Goal: Task Accomplishment & Management: Use online tool/utility

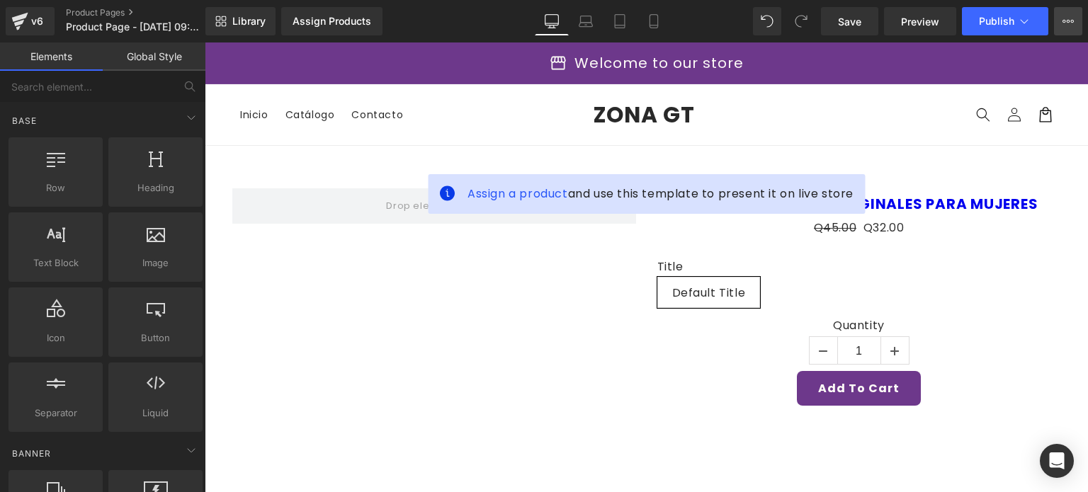
click at [1069, 28] on button "View Live Page View with current Template Save Template to Library Schedule Pub…" at bounding box center [1068, 21] width 28 height 28
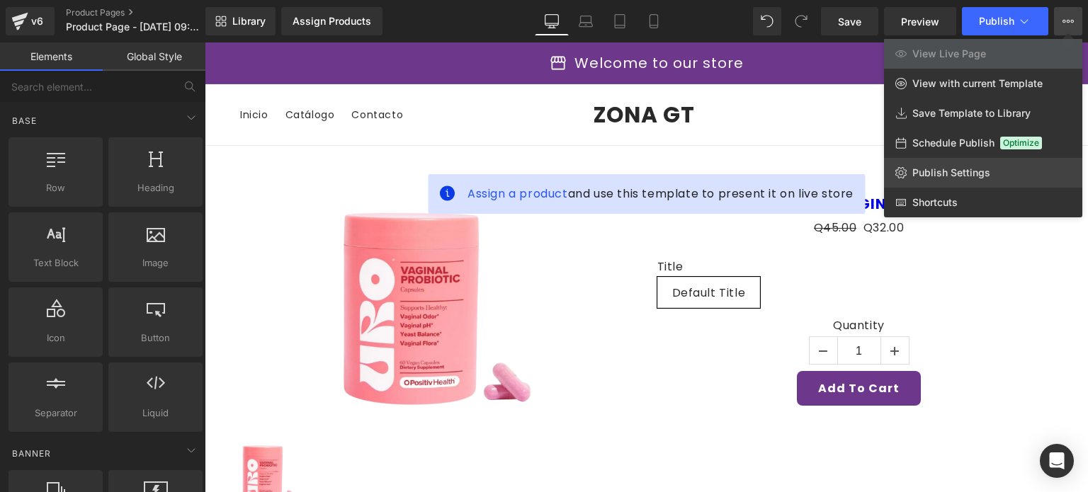
click at [946, 175] on span "Publish Settings" at bounding box center [951, 172] width 78 height 13
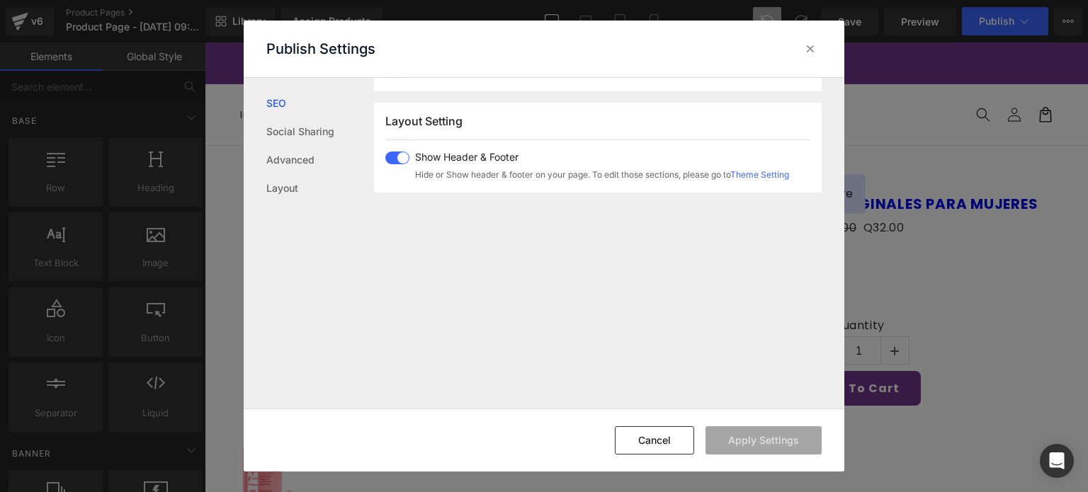
scroll to position [350, 0]
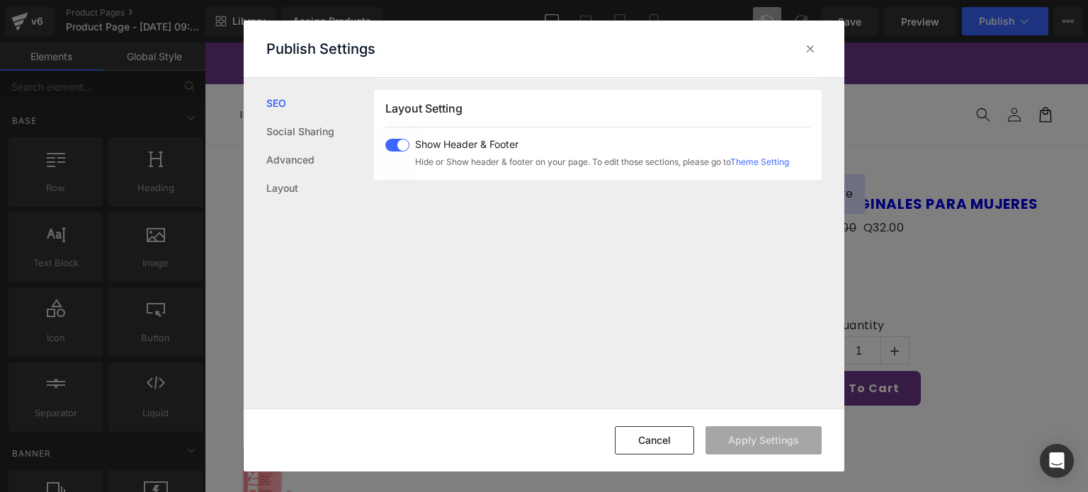
click at [397, 147] on span at bounding box center [397, 145] width 24 height 13
click at [753, 452] on button "Apply Settings" at bounding box center [763, 440] width 116 height 28
click at [812, 44] on icon at bounding box center [810, 49] width 14 height 14
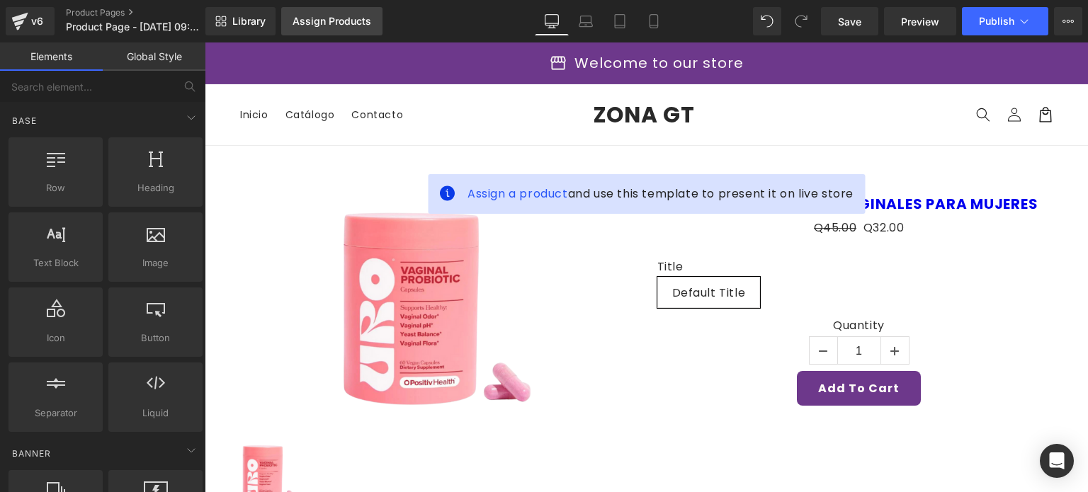
click at [304, 21] on div "Assign Products" at bounding box center [331, 21] width 79 height 11
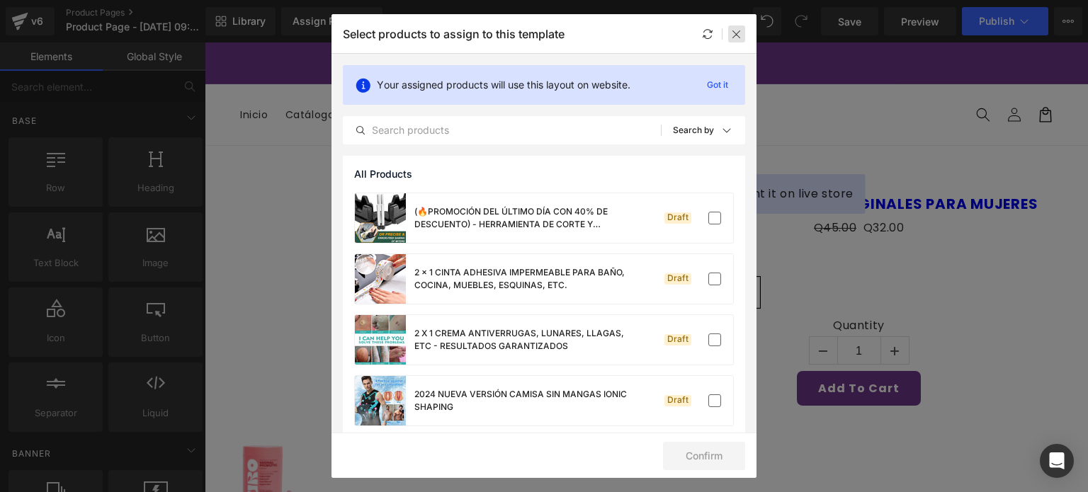
click at [736, 36] on icon at bounding box center [736, 33] width 11 height 11
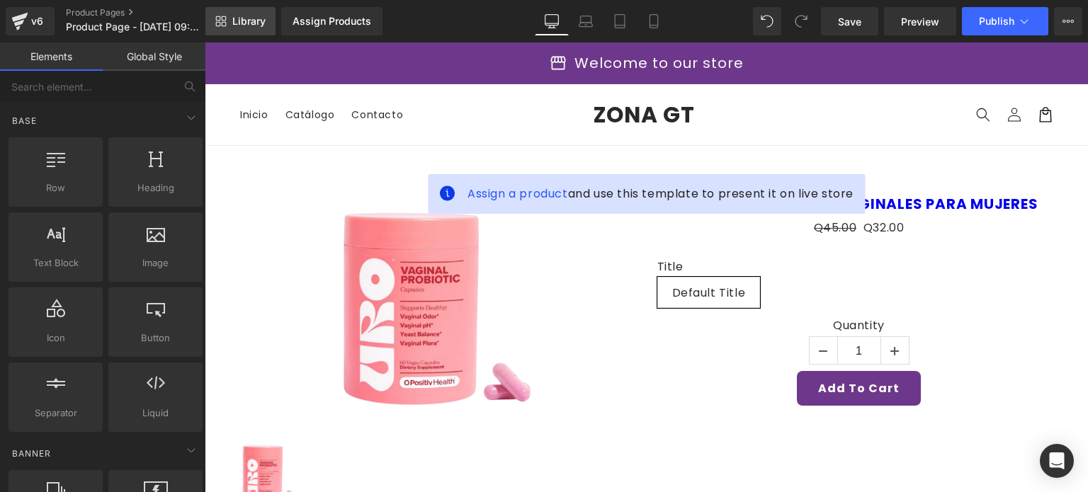
click at [241, 15] on span "Library" at bounding box center [248, 21] width 33 height 13
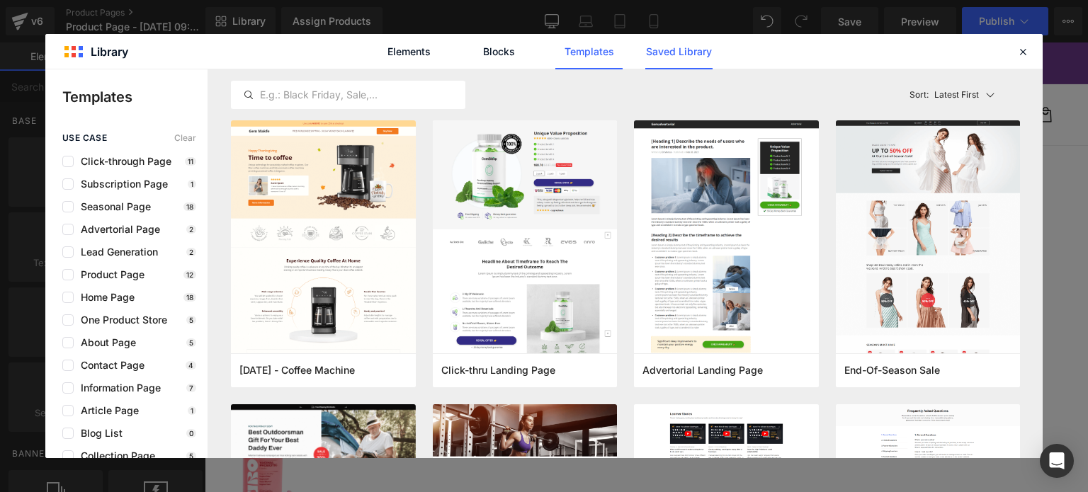
click at [674, 58] on link "Saved Library" at bounding box center [678, 51] width 67 height 35
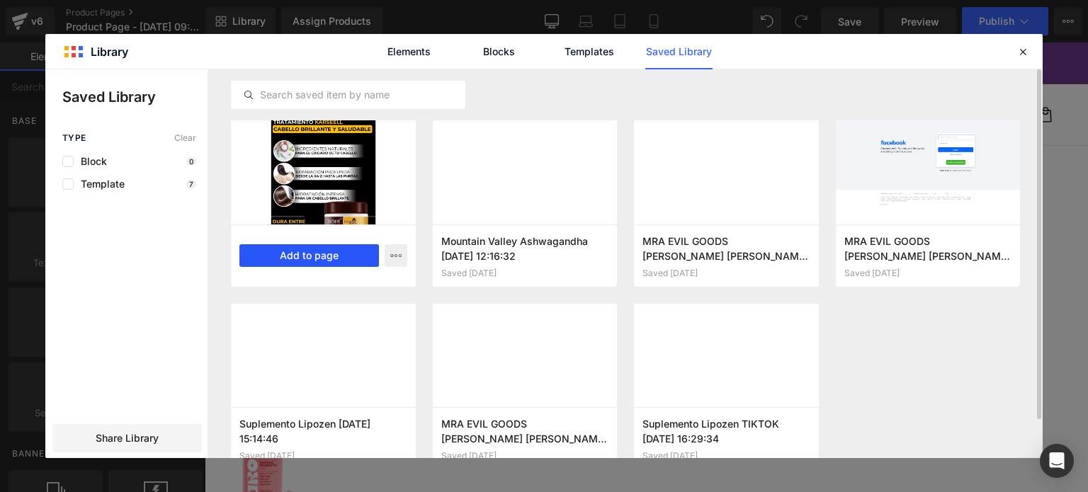
click at [341, 257] on button "Add to page" at bounding box center [308, 255] width 139 height 23
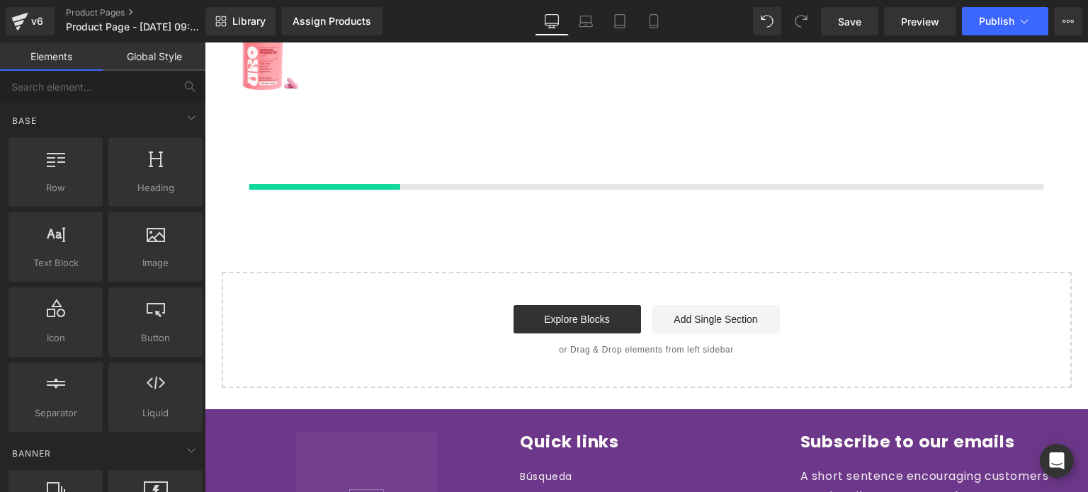
scroll to position [429, 0]
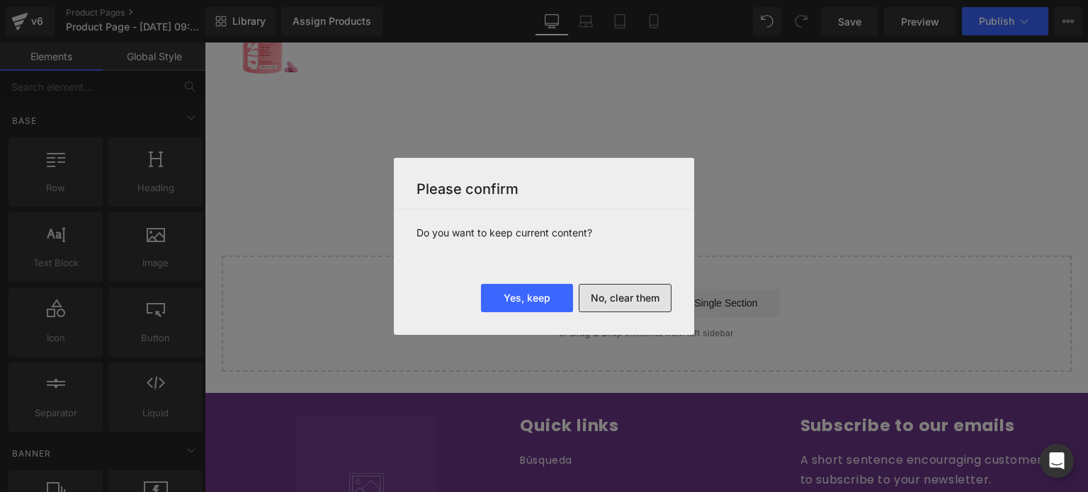
click at [615, 296] on button "No, clear them" at bounding box center [624, 298] width 93 height 28
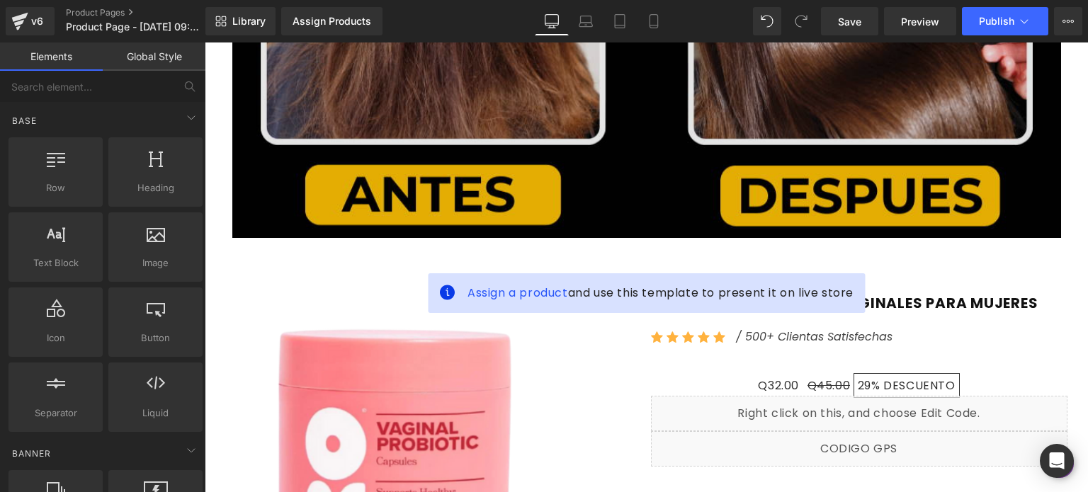
scroll to position [2077, 0]
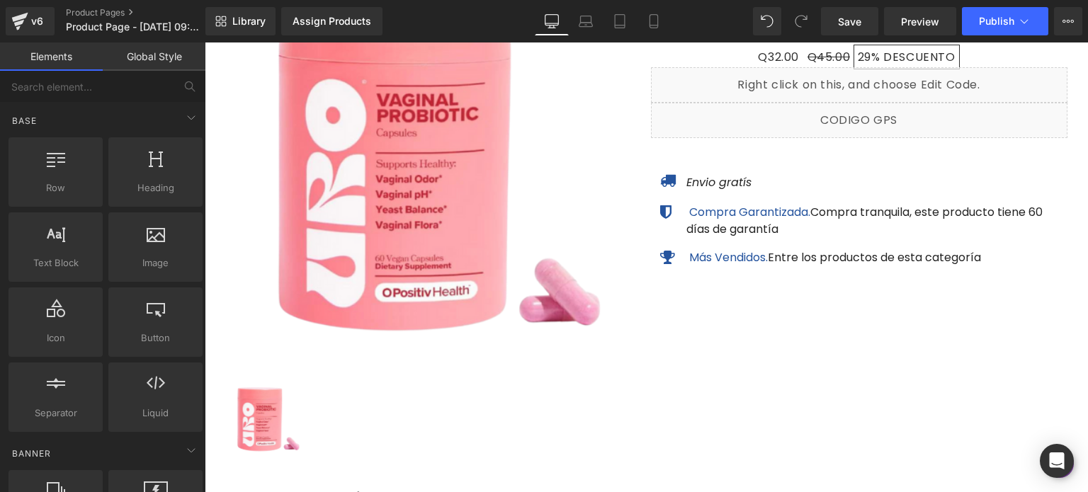
click at [592, 178] on img at bounding box center [434, 163] width 416 height 409
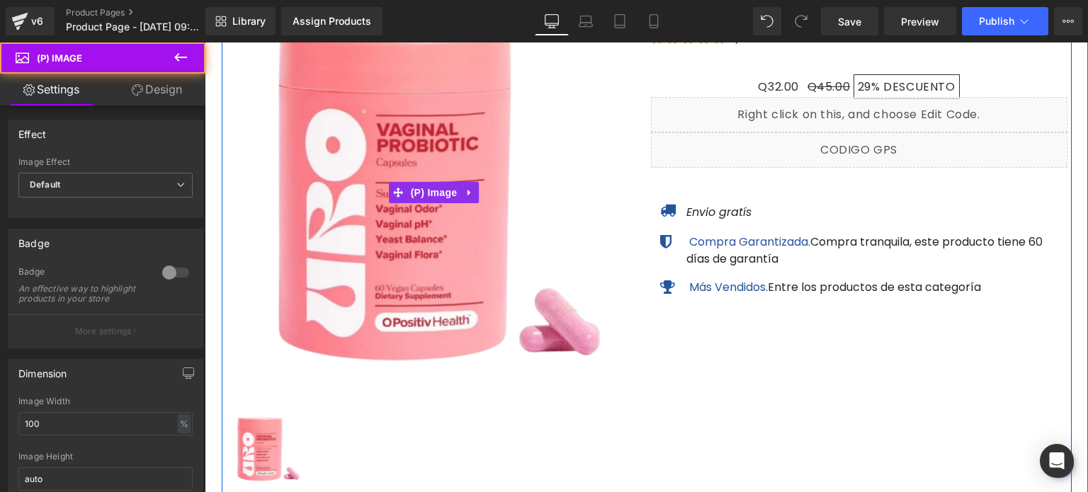
scroll to position [1841, 0]
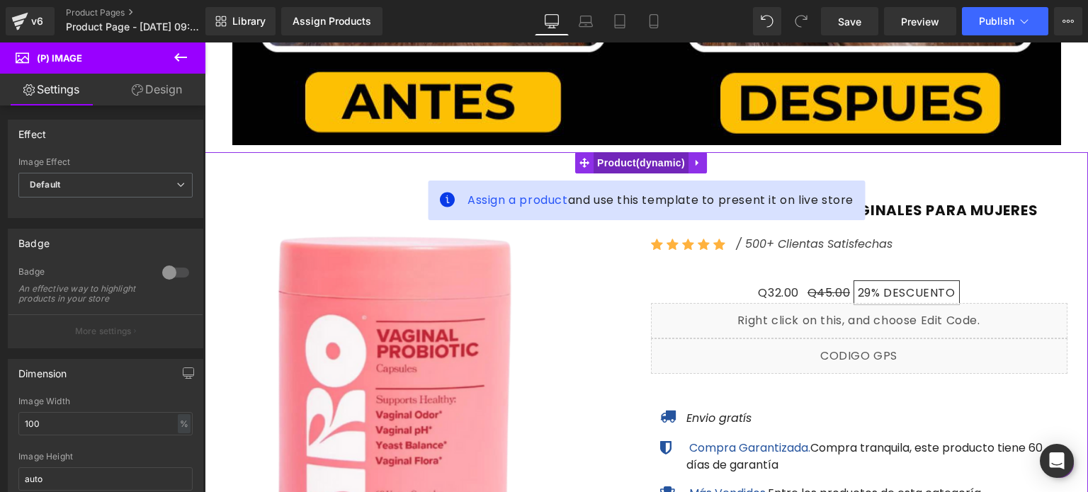
click at [632, 156] on span "Product" at bounding box center [640, 162] width 95 height 21
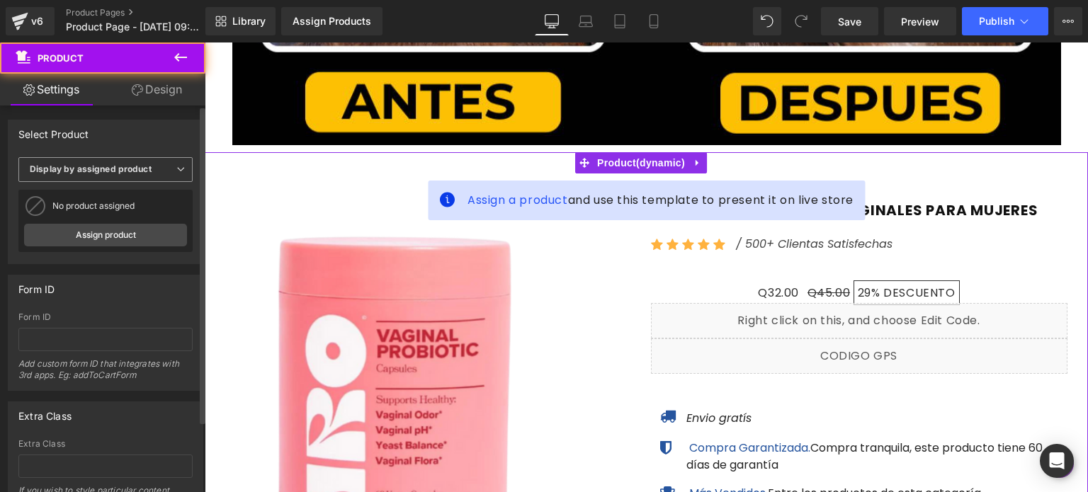
click at [119, 159] on span "Display by assigned product" at bounding box center [105, 169] width 174 height 25
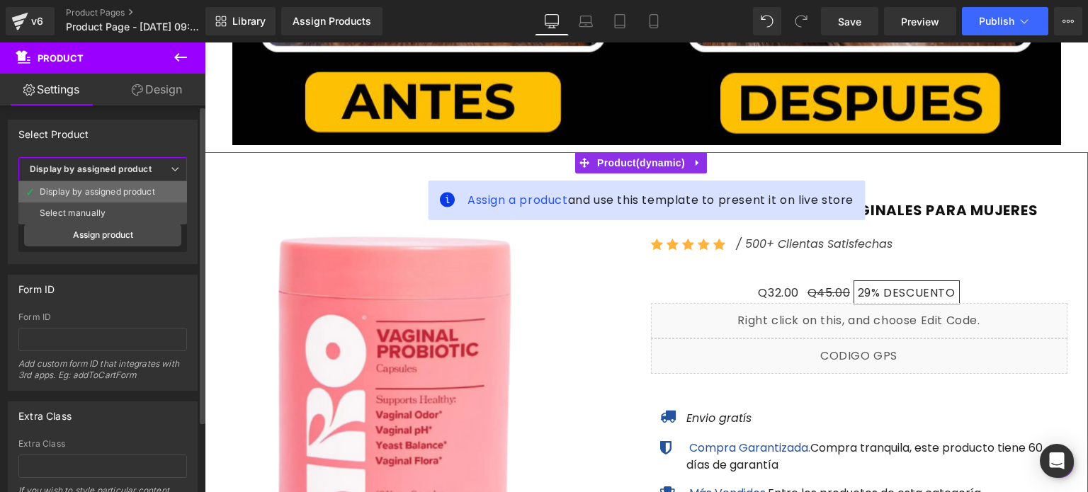
click at [123, 187] on div "Display by assigned product" at bounding box center [97, 192] width 115 height 10
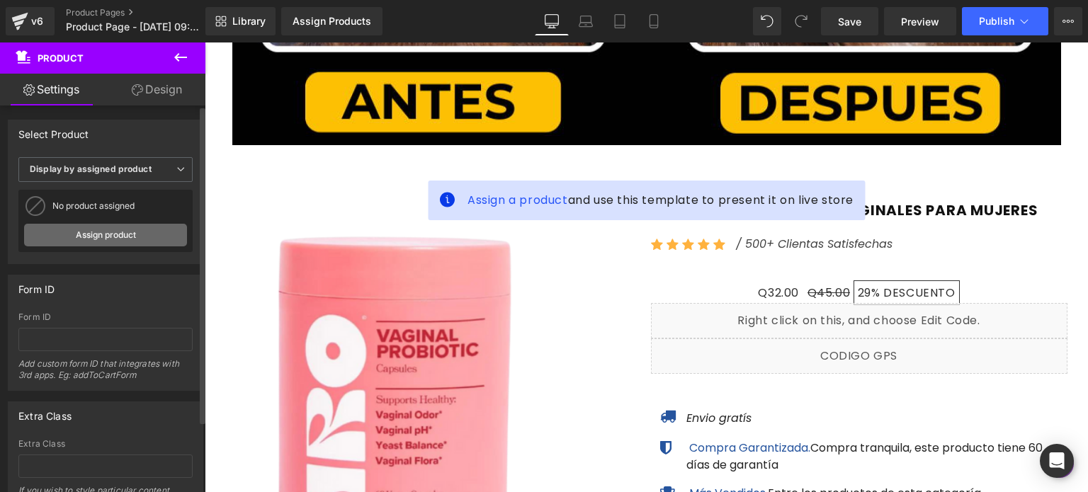
click at [147, 236] on link "Assign product" at bounding box center [105, 235] width 163 height 23
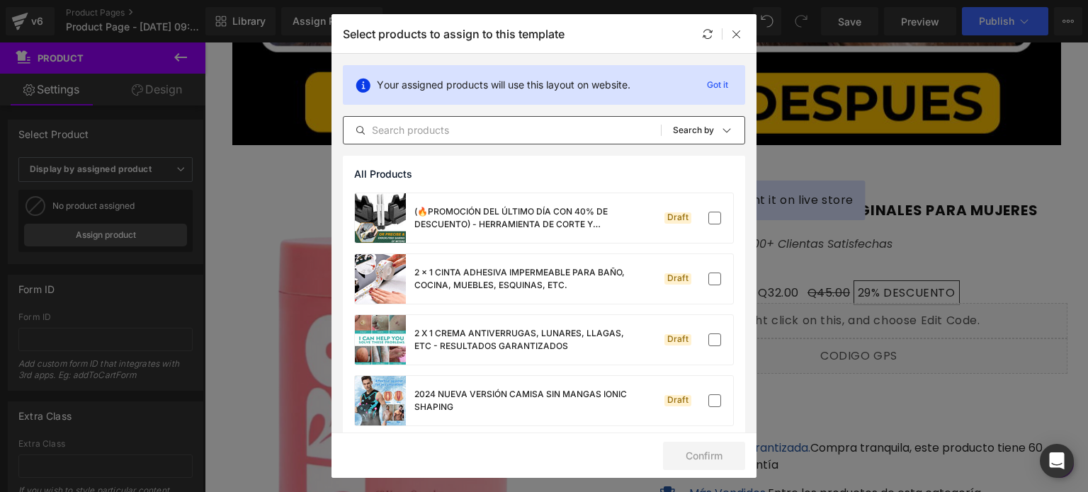
click at [422, 135] on input "text" at bounding box center [501, 130] width 317 height 17
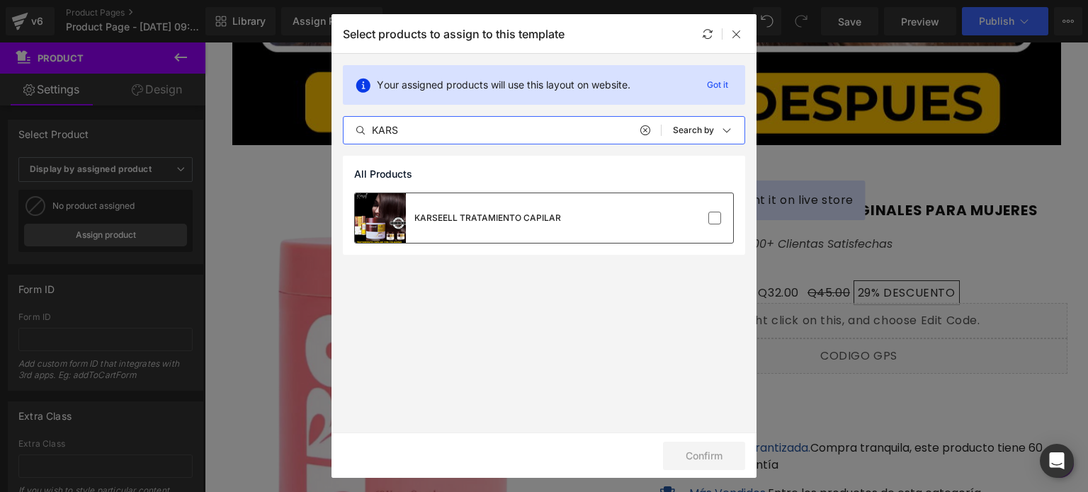
type input "KARS"
click at [521, 222] on div "KARSEELL TRATAMIENTO CAPILAR" at bounding box center [487, 218] width 147 height 13
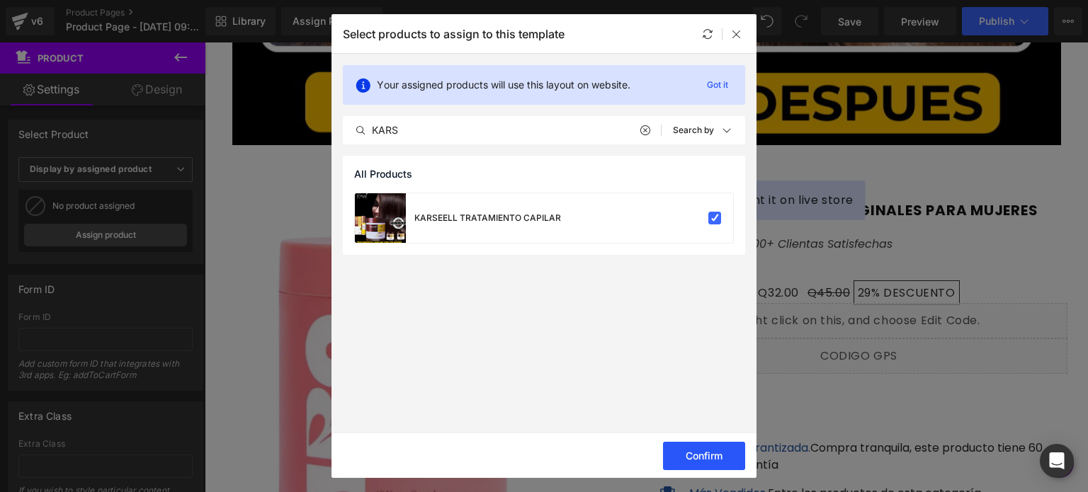
click at [721, 465] on button "Confirm" at bounding box center [704, 456] width 82 height 28
click at [731, 35] on icon at bounding box center [736, 33] width 11 height 11
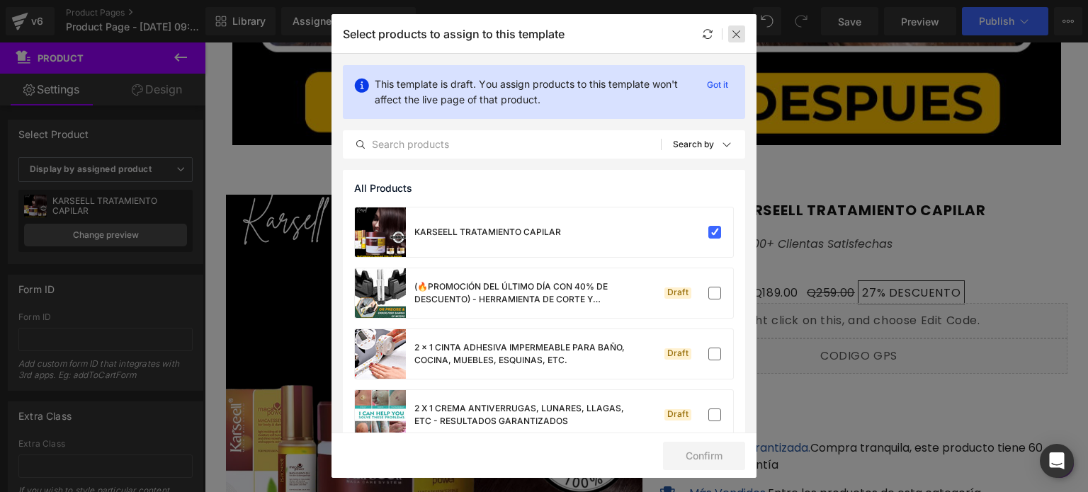
click at [733, 28] on icon at bounding box center [736, 33] width 11 height 11
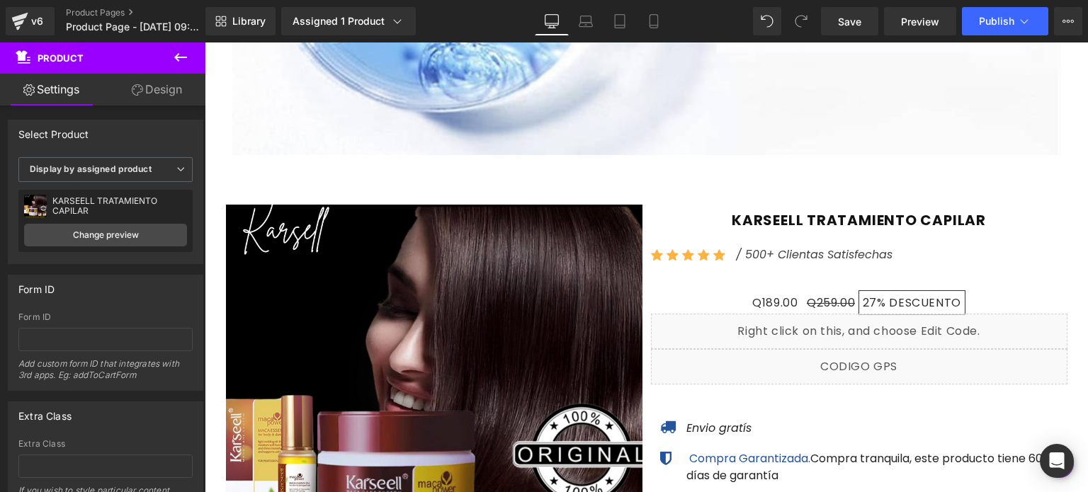
scroll to position [9160, 0]
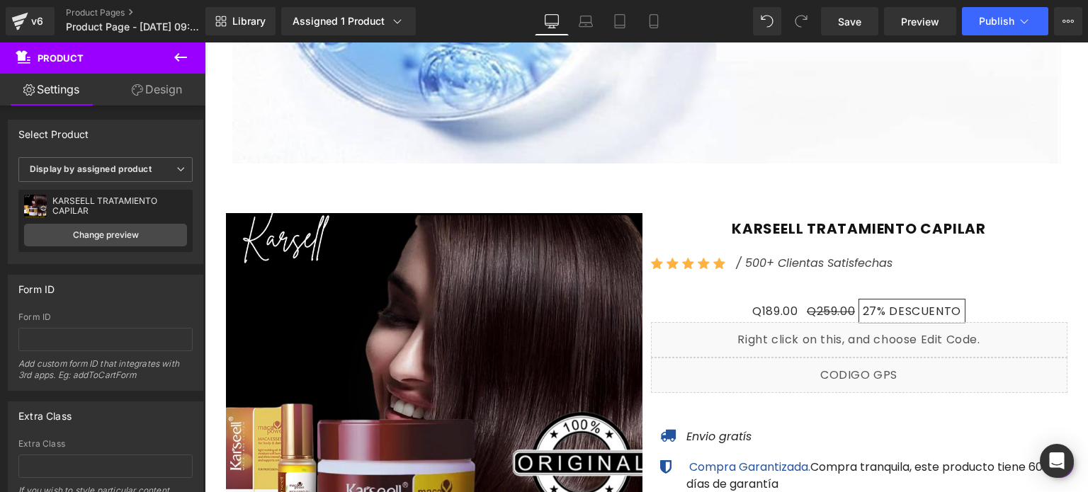
click at [668, 243] on h3 "KARSEELL TRATAMIENTO CAPILAR" at bounding box center [859, 228] width 416 height 30
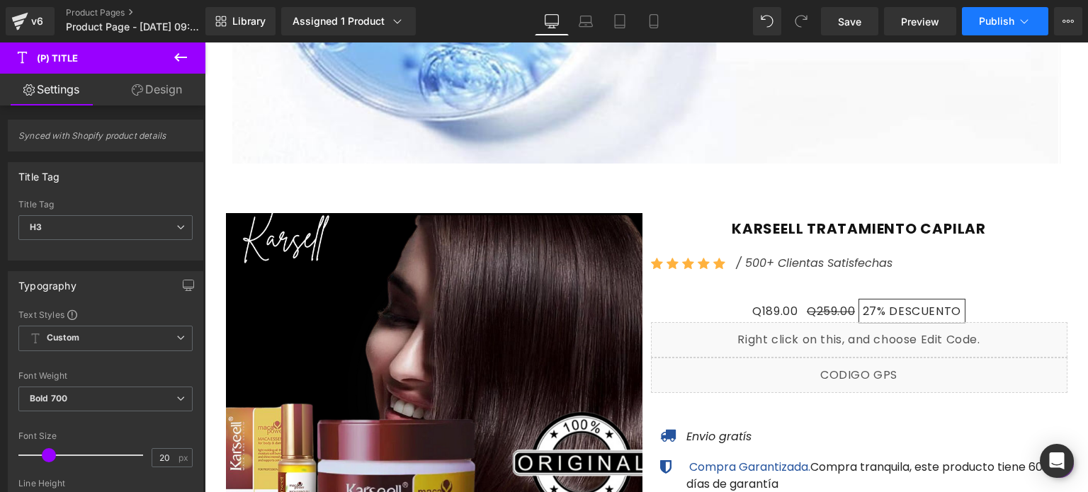
click at [1011, 19] on span "Publish" at bounding box center [996, 21] width 35 height 11
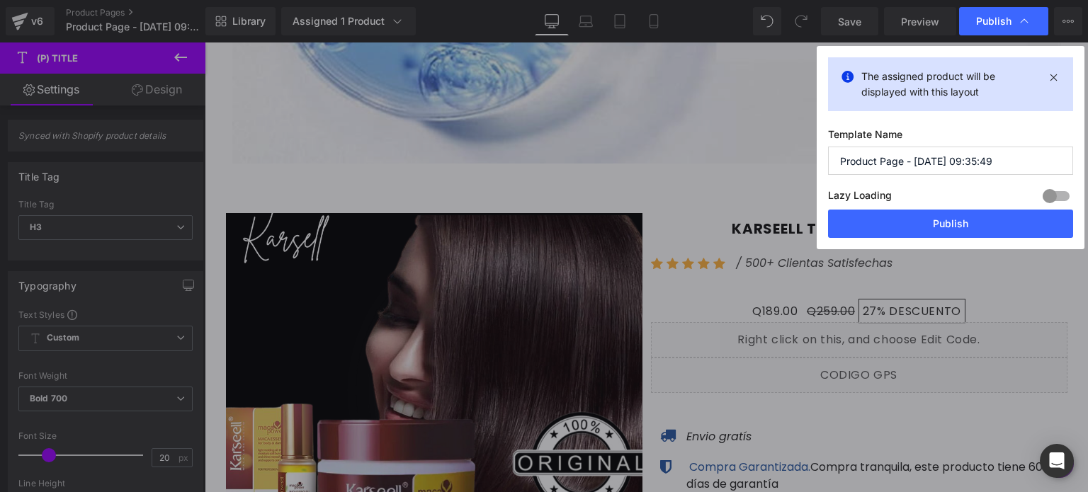
click at [929, 164] on input "Product Page - [DATE] 09:35:49" at bounding box center [950, 161] width 245 height 28
type input "KARSELL"
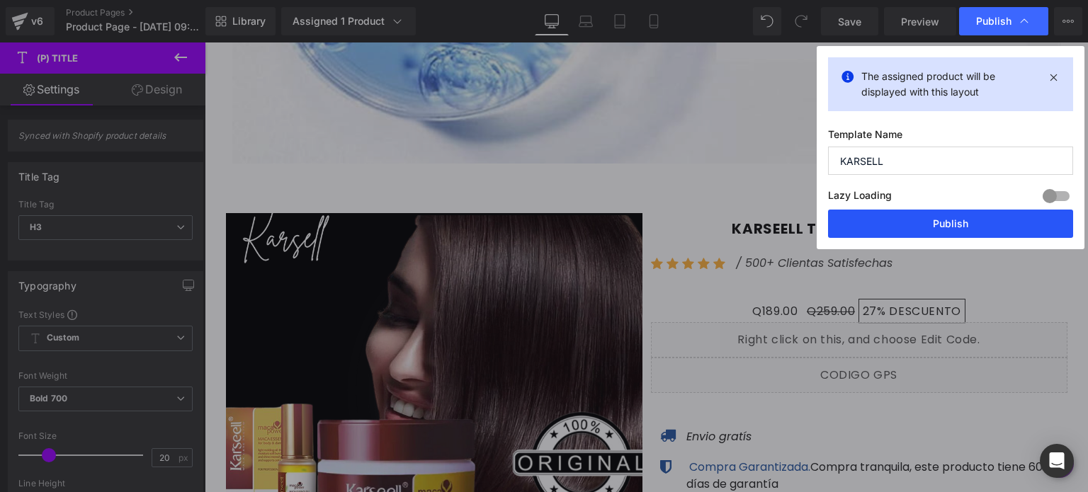
click at [918, 217] on button "Publish" at bounding box center [950, 224] width 245 height 28
